Goal: Information Seeking & Learning: Learn about a topic

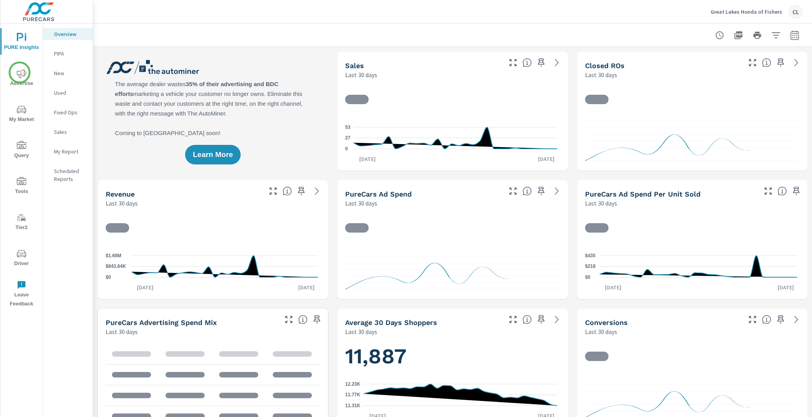
click at [20, 73] on icon "nav menu" at bounding box center [21, 73] width 9 height 9
